Goal: Navigation & Orientation: Understand site structure

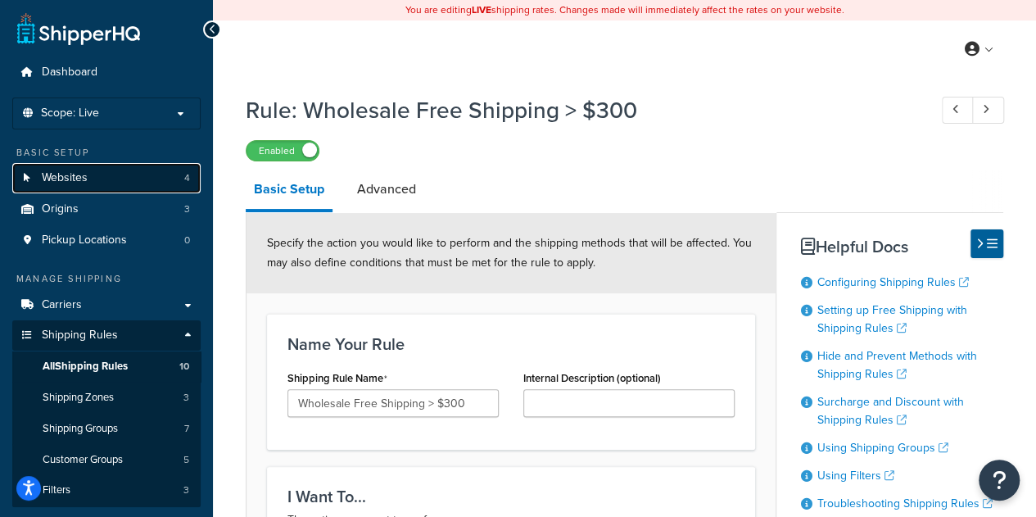
click at [112, 189] on link "Websites 4" at bounding box center [106, 178] width 188 height 30
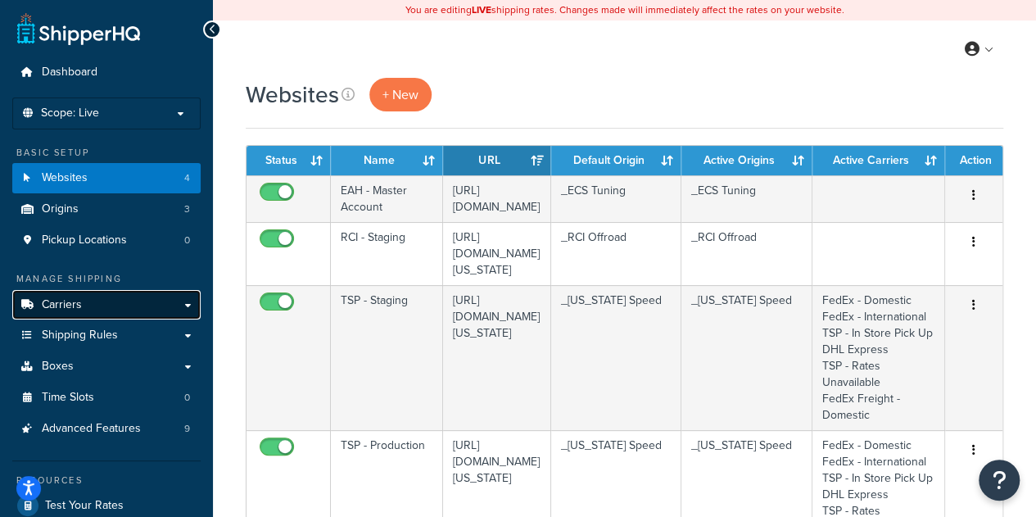
click at [100, 308] on link "Carriers" at bounding box center [106, 305] width 188 height 30
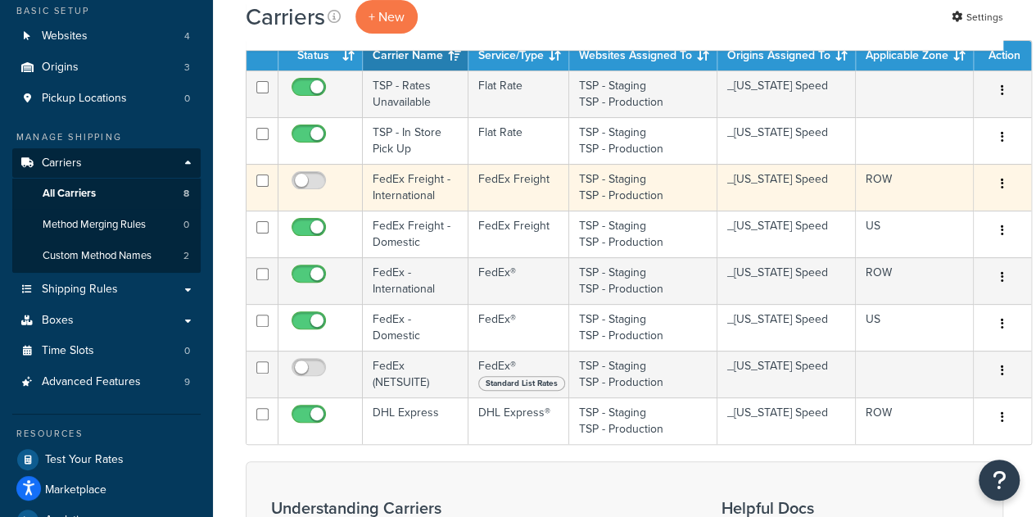
scroll to position [164, 0]
